Goal: Transaction & Acquisition: Purchase product/service

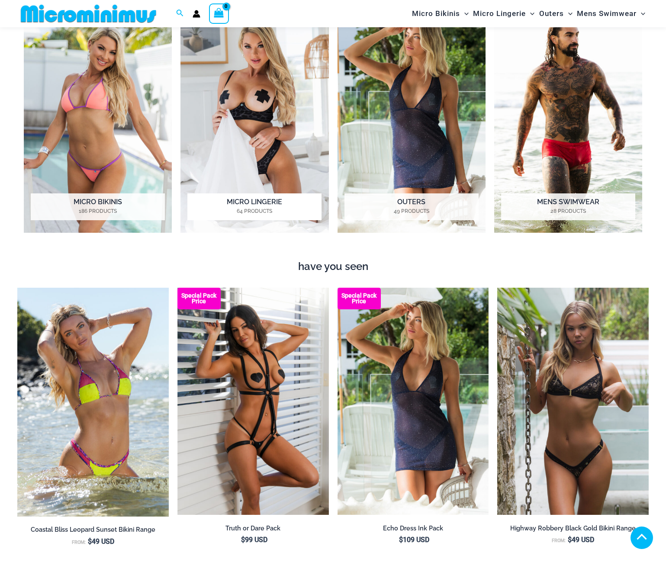
scroll to position [729, 0]
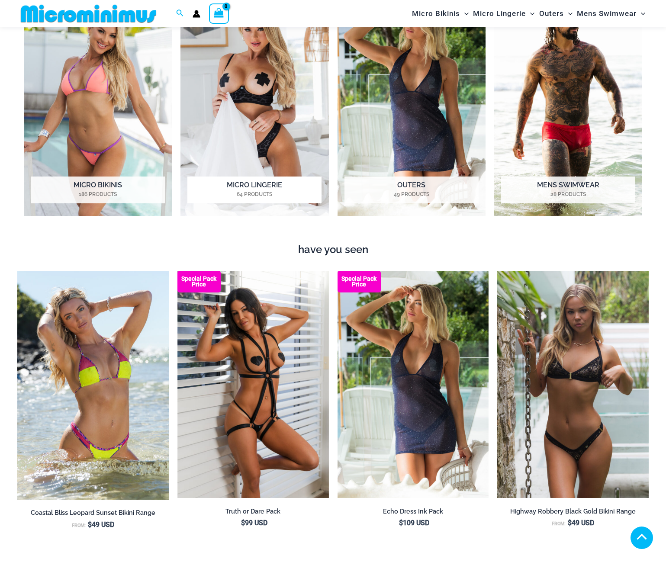
click at [279, 146] on img "Visit product category Micro Lingerie" at bounding box center [255, 101] width 148 height 229
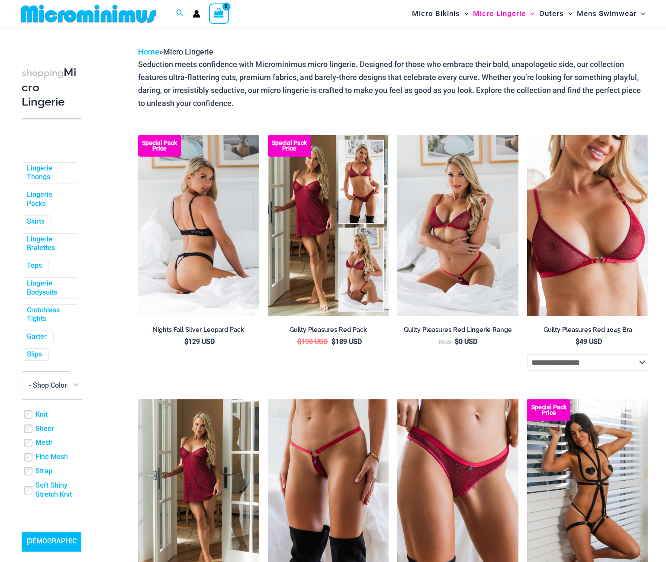
scroll to position [79, 0]
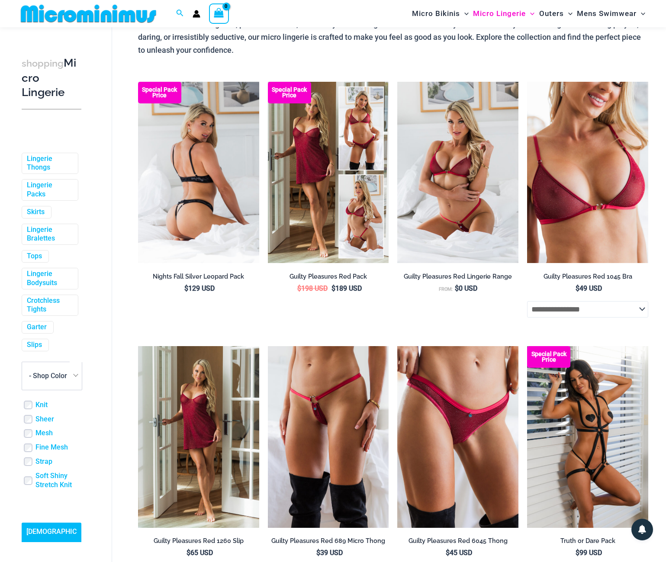
click at [220, 191] on img at bounding box center [198, 173] width 121 height 182
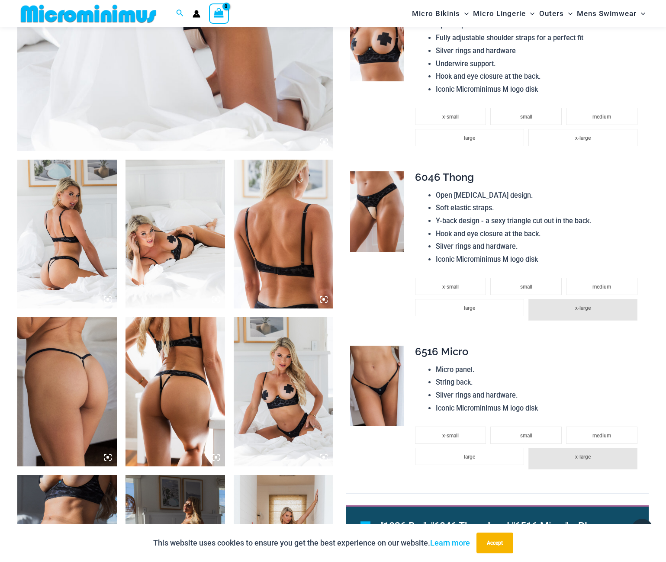
scroll to position [555, 0]
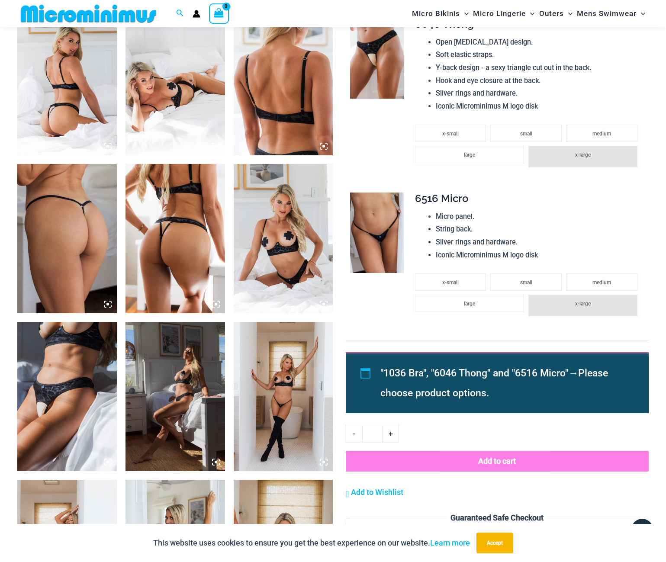
click at [86, 89] on img at bounding box center [67, 80] width 100 height 149
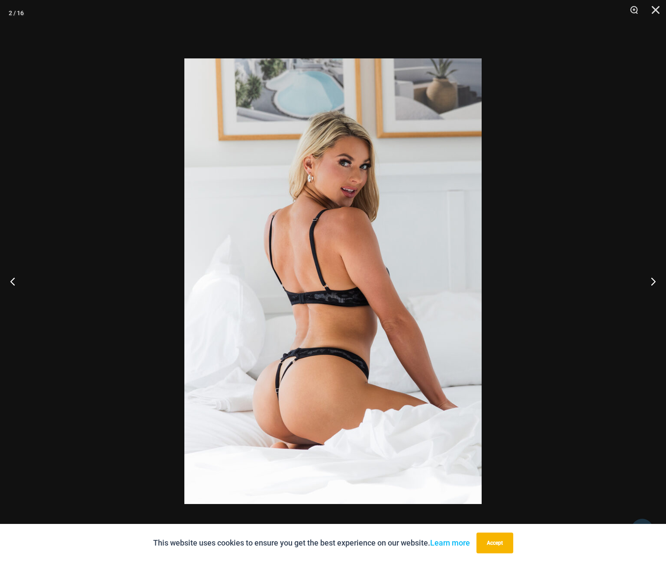
click at [388, 265] on img at bounding box center [332, 281] width 297 height 446
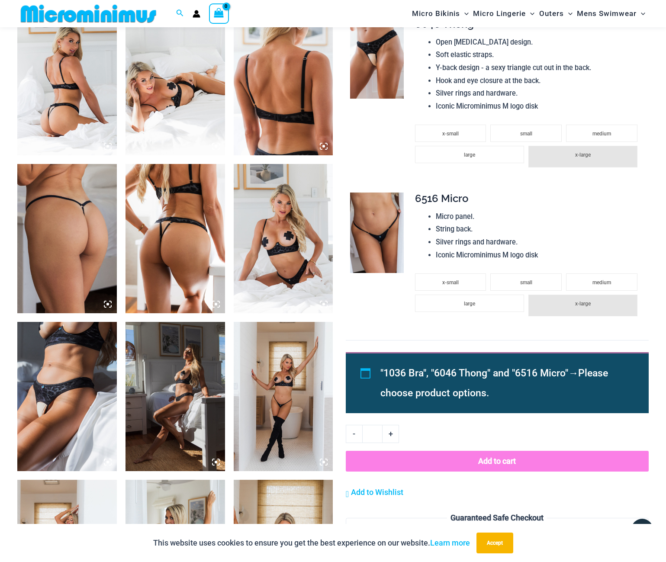
click at [184, 110] on img at bounding box center [176, 80] width 100 height 149
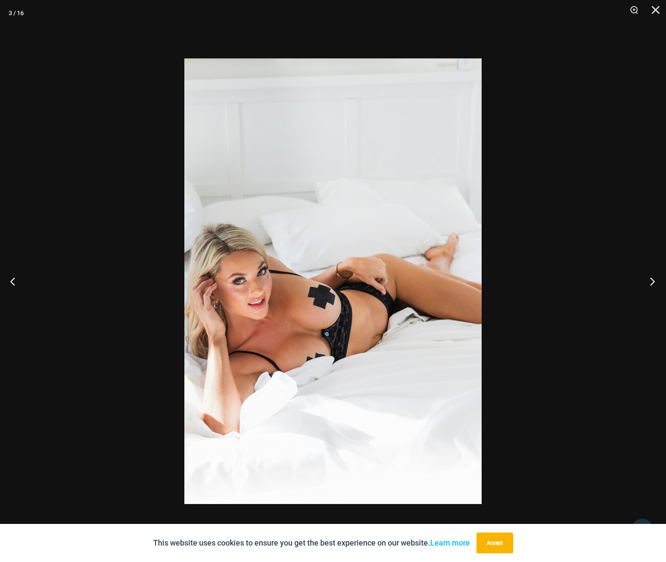
click at [652, 284] on button "Next" at bounding box center [650, 281] width 32 height 43
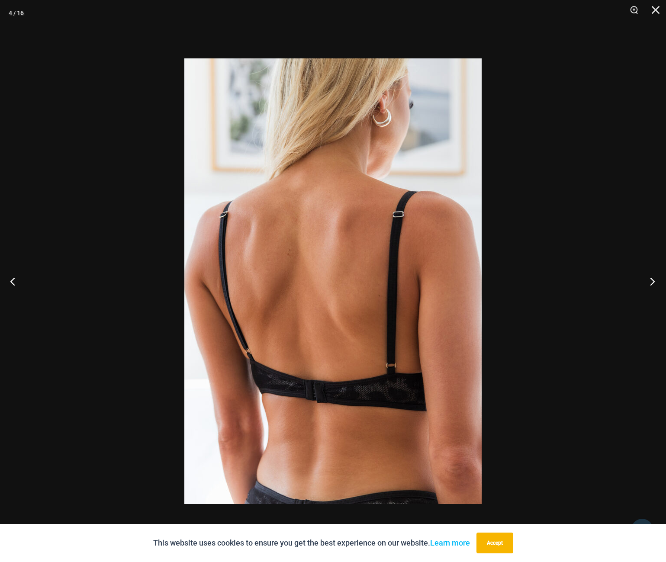
click at [652, 284] on button "Next" at bounding box center [650, 281] width 32 height 43
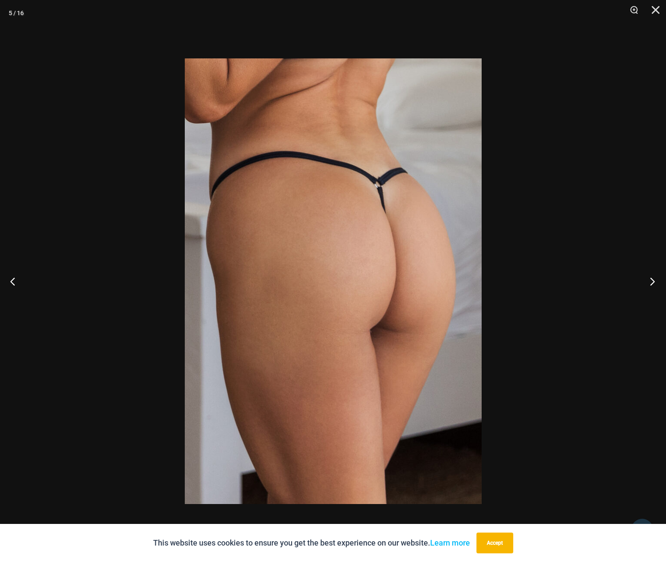
click at [652, 284] on button "Next" at bounding box center [650, 281] width 32 height 43
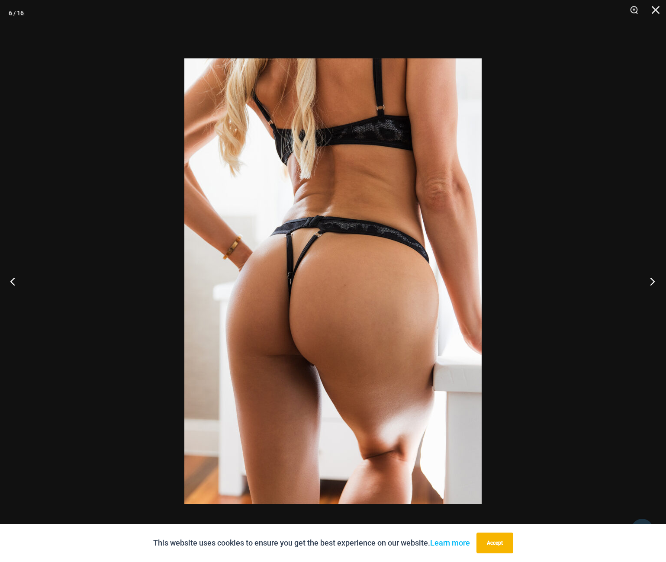
click at [652, 284] on button "Next" at bounding box center [650, 281] width 32 height 43
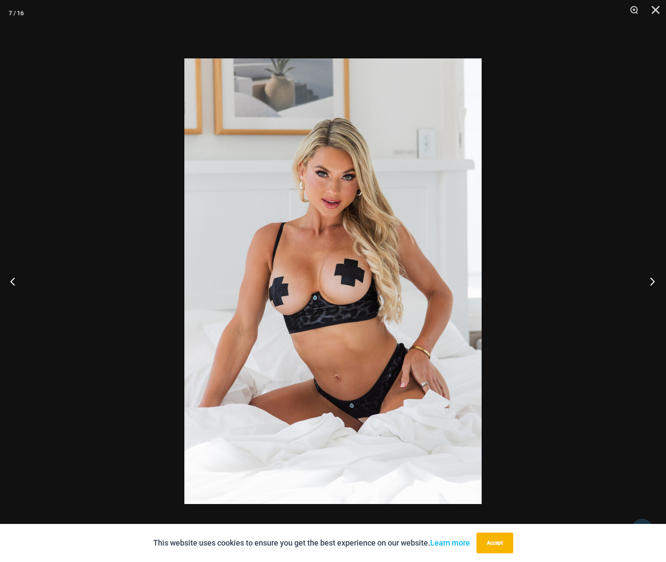
click at [652, 284] on button "Next" at bounding box center [650, 281] width 32 height 43
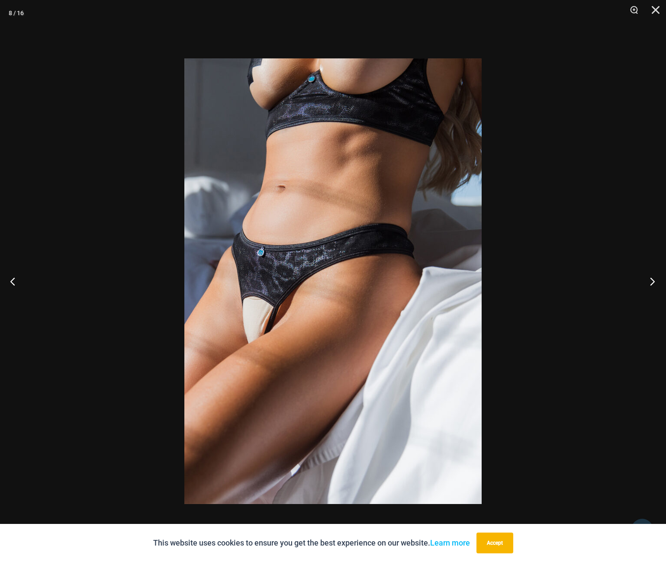
click at [653, 285] on button "Next" at bounding box center [650, 281] width 32 height 43
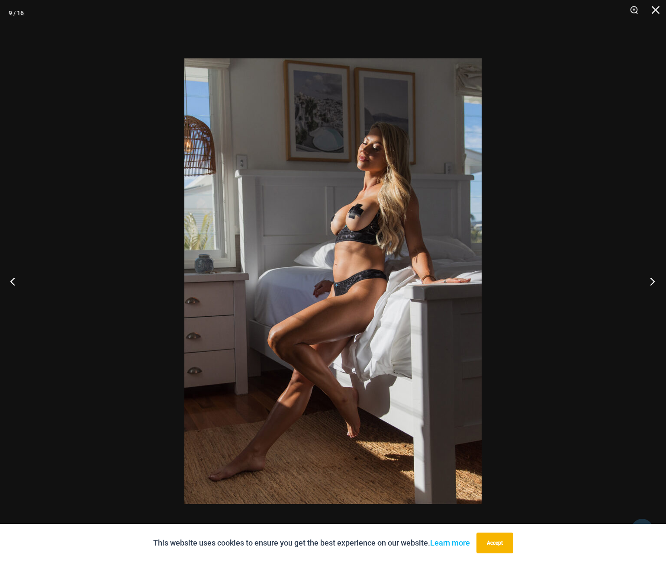
click at [653, 285] on button "Next" at bounding box center [650, 281] width 32 height 43
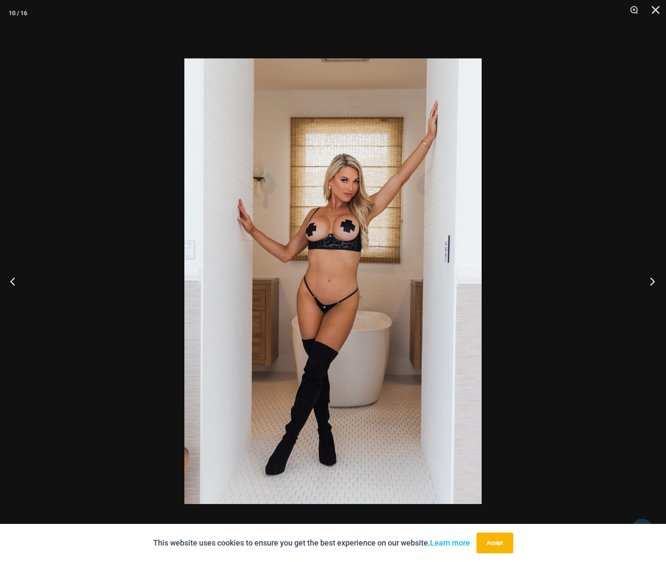
click at [653, 285] on button "Next" at bounding box center [650, 281] width 32 height 43
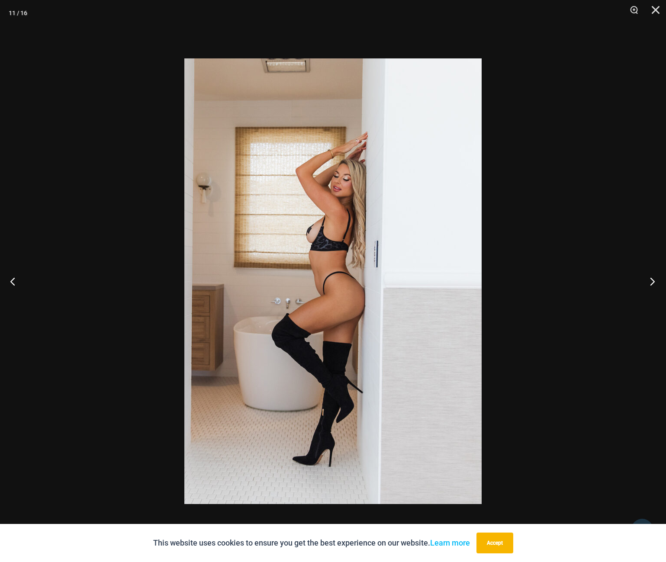
click at [653, 286] on button "Next" at bounding box center [650, 281] width 32 height 43
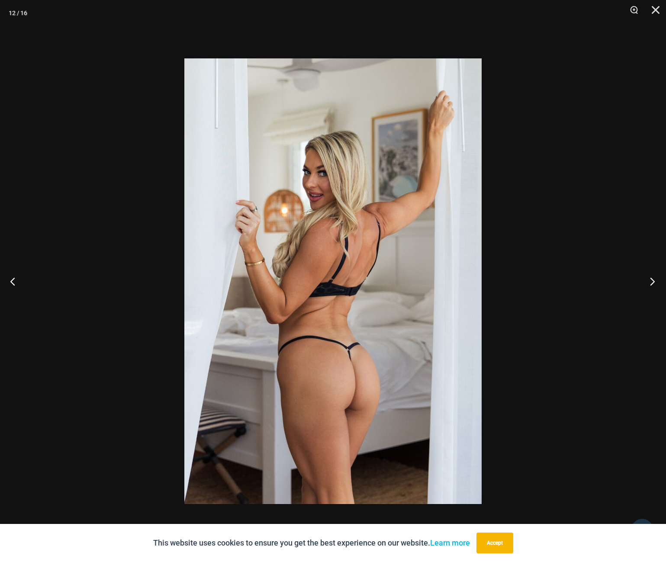
click at [653, 287] on button "Next" at bounding box center [650, 281] width 32 height 43
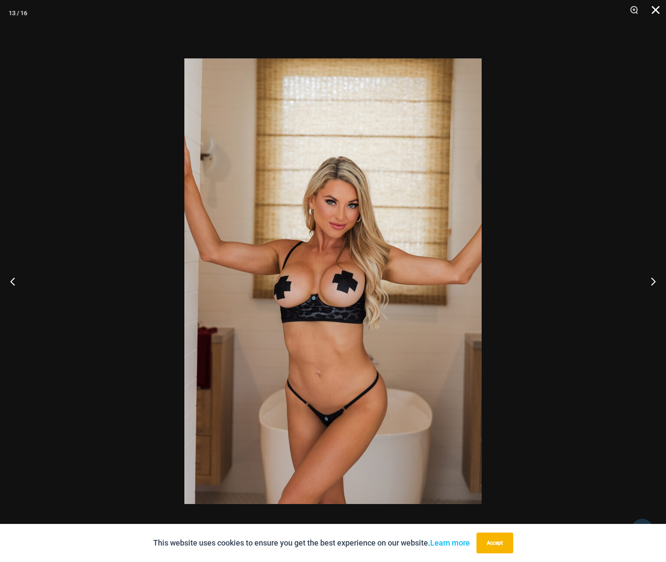
click at [658, 13] on button "Close" at bounding box center [653, 13] width 22 height 26
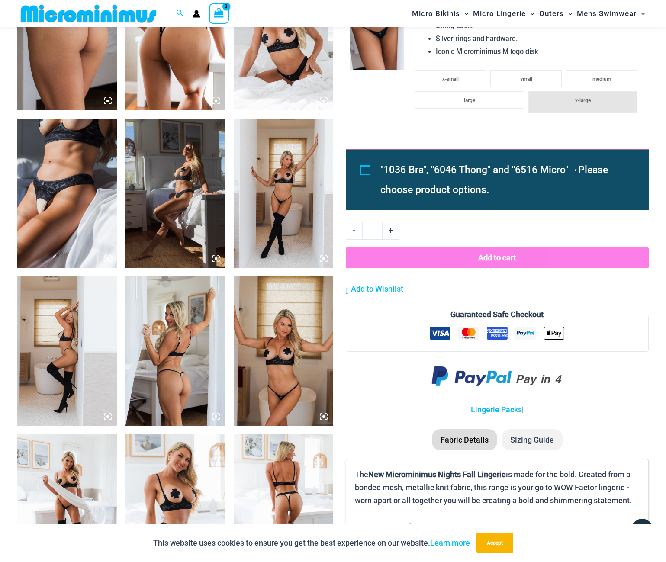
scroll to position [815, 0]
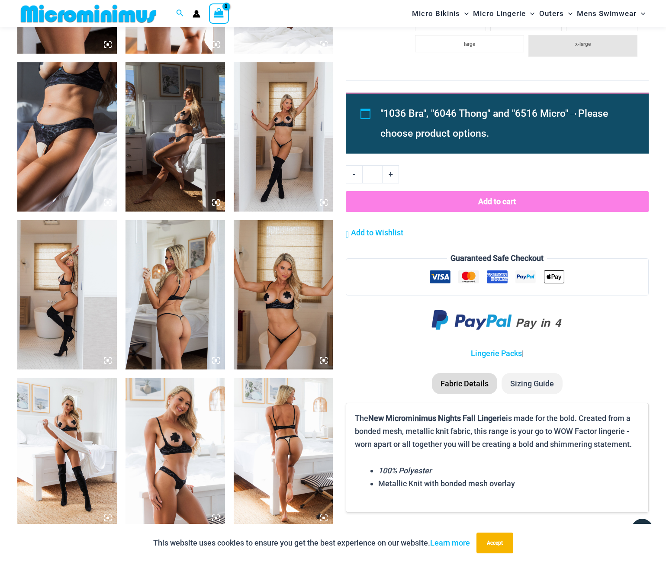
click at [84, 296] on img at bounding box center [67, 294] width 100 height 149
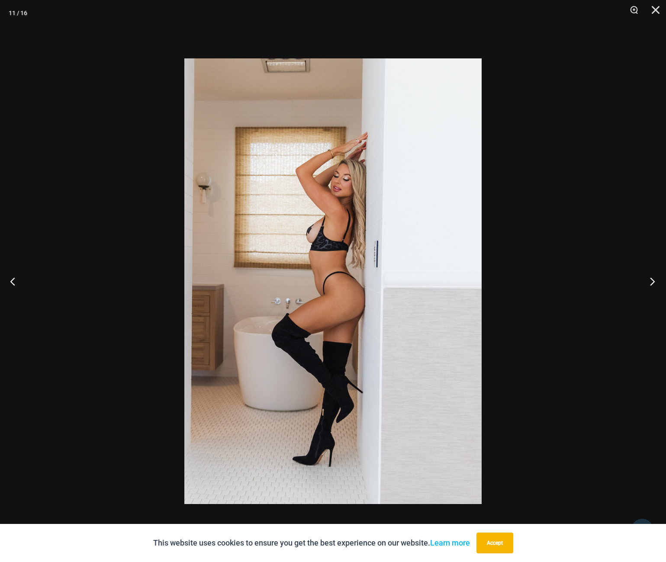
click at [646, 279] on button "Next" at bounding box center [650, 281] width 32 height 43
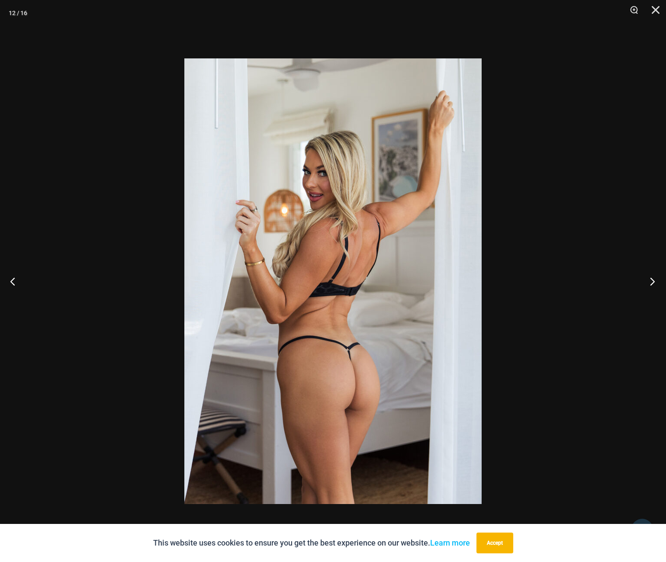
click at [646, 279] on button "Next" at bounding box center [650, 281] width 32 height 43
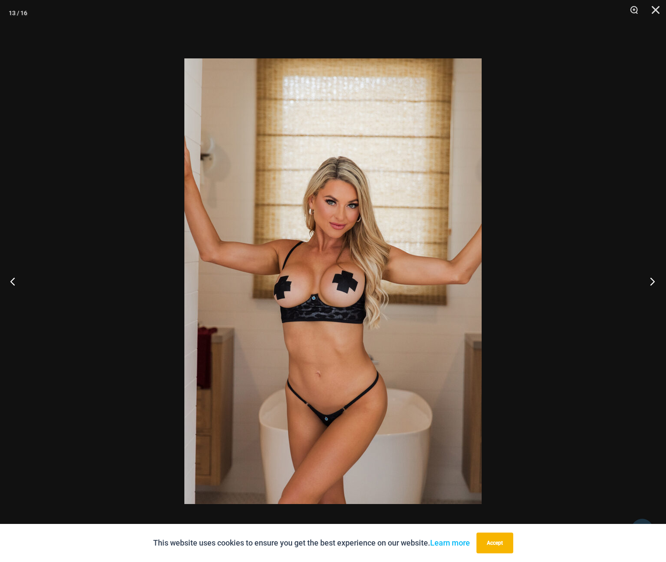
click at [646, 279] on button "Next" at bounding box center [650, 281] width 32 height 43
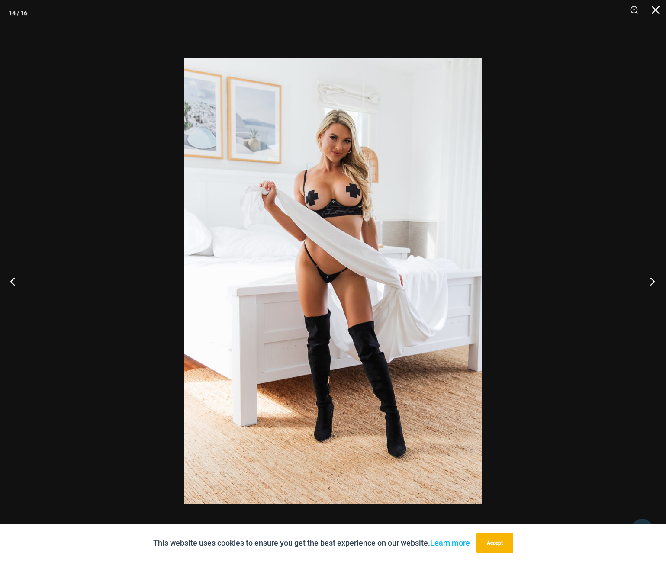
click at [646, 279] on button "Next" at bounding box center [650, 281] width 32 height 43
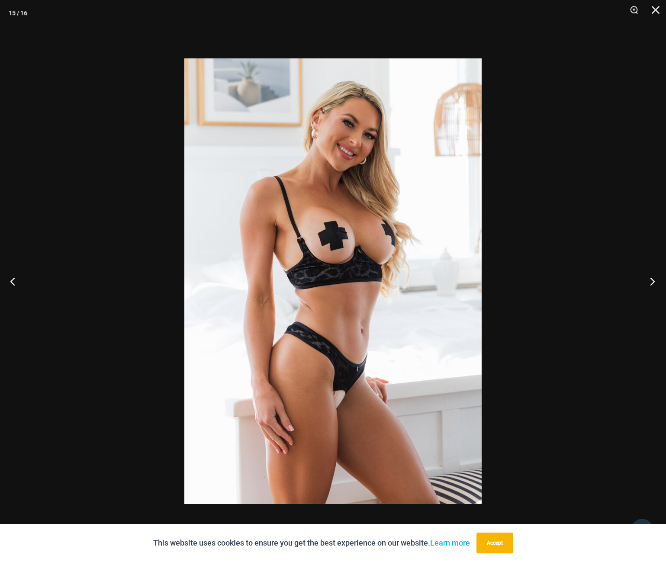
click at [646, 279] on button "Next" at bounding box center [650, 281] width 32 height 43
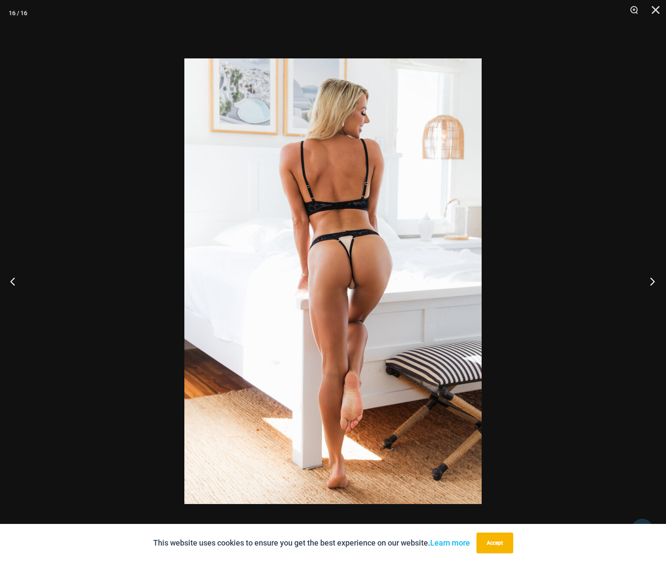
click at [646, 279] on button "Next" at bounding box center [650, 281] width 32 height 43
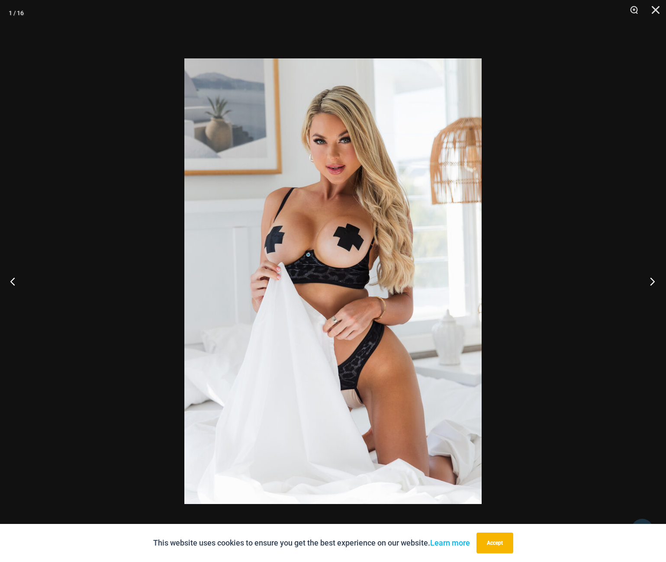
click at [646, 279] on button "Next" at bounding box center [650, 281] width 32 height 43
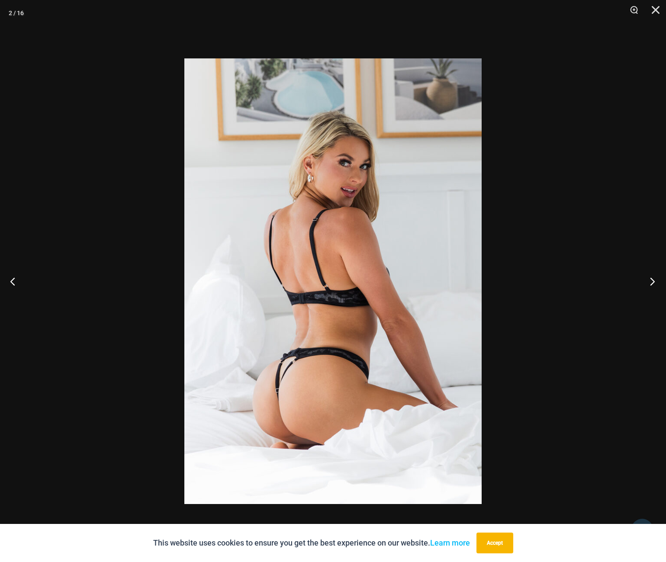
click at [646, 279] on button "Next" at bounding box center [650, 281] width 32 height 43
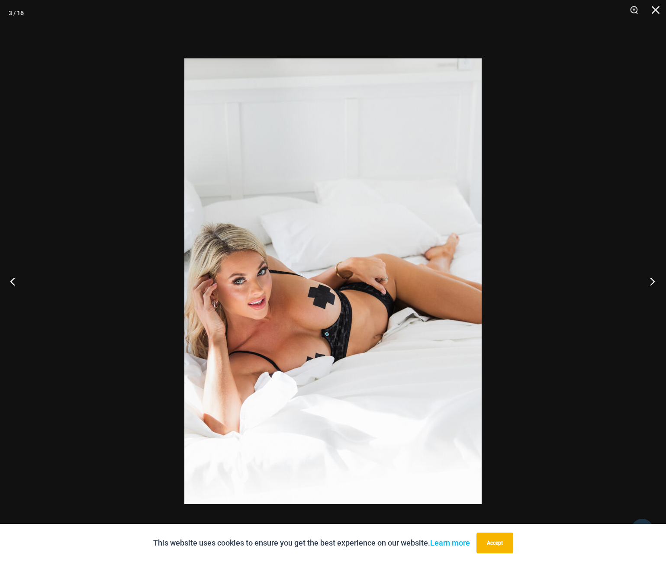
click at [646, 279] on button "Next" at bounding box center [650, 281] width 32 height 43
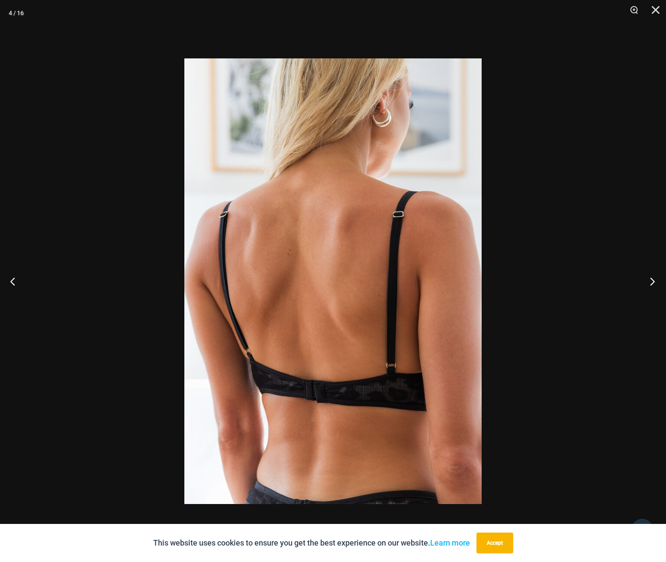
click at [646, 279] on button "Next" at bounding box center [650, 281] width 32 height 43
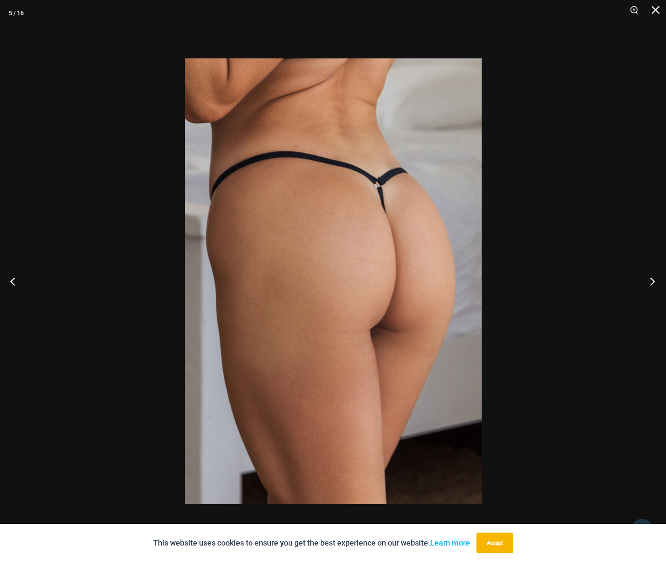
click at [646, 279] on button "Next" at bounding box center [650, 281] width 32 height 43
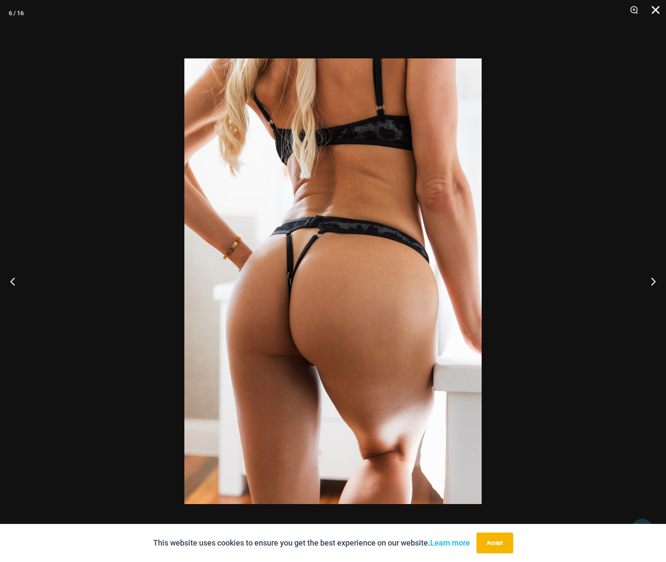
click at [654, 11] on button "Close" at bounding box center [653, 13] width 22 height 26
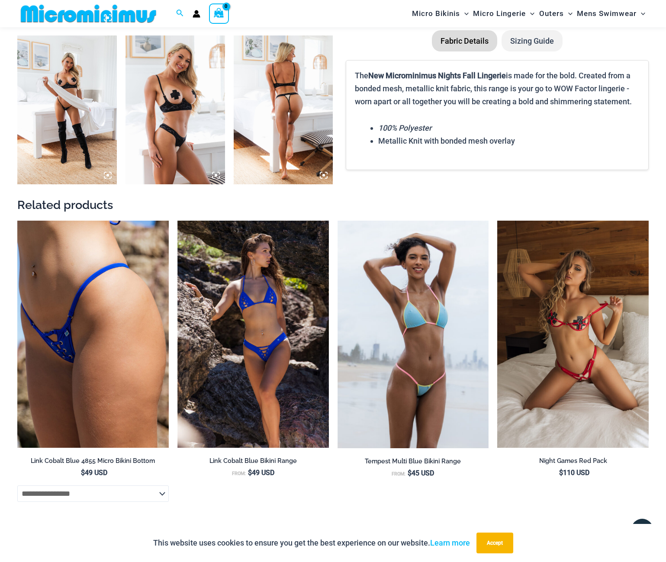
scroll to position [1161, 0]
